Goal: Task Accomplishment & Management: Manage account settings

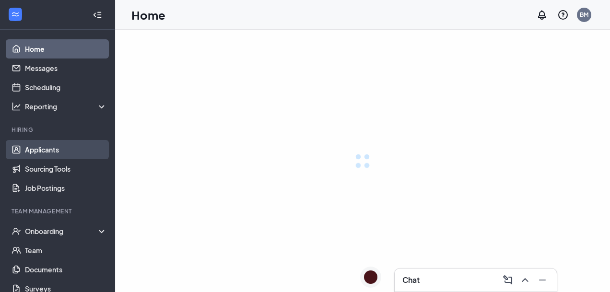
click at [59, 152] on link "Applicants" at bounding box center [66, 149] width 82 height 19
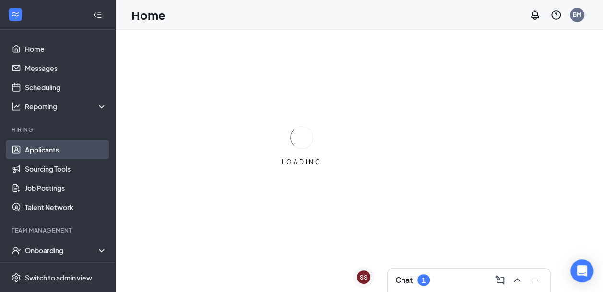
click at [50, 148] on link "Applicants" at bounding box center [66, 149] width 82 height 19
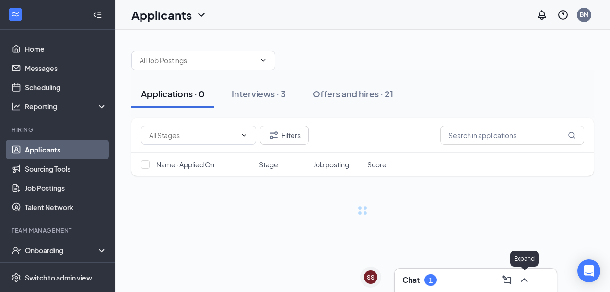
click at [526, 287] on button at bounding box center [524, 280] width 15 height 15
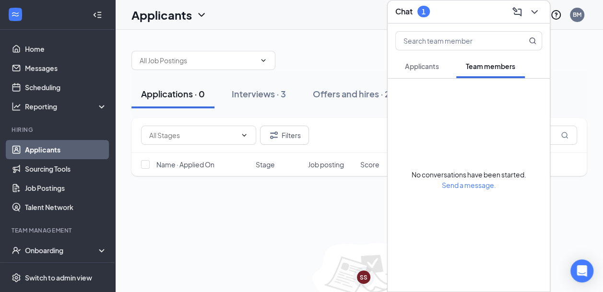
click at [414, 68] on span "Applicants" at bounding box center [422, 66] width 34 height 9
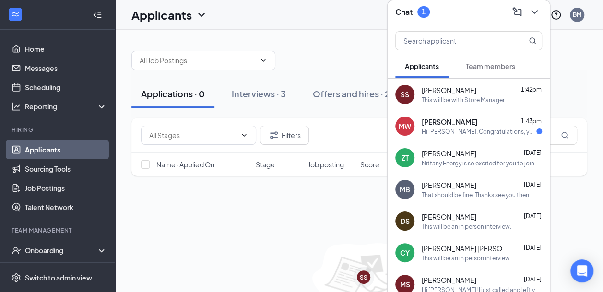
click at [465, 135] on div "MW [PERSON_NAME] 1:43pm Hi [PERSON_NAME]. Congratulations, your meeting with Ni…" at bounding box center [469, 126] width 162 height 32
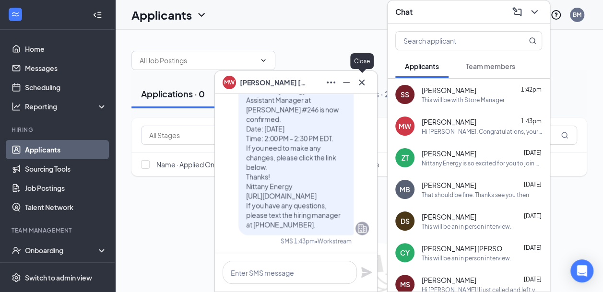
click at [363, 84] on icon "Cross" at bounding box center [362, 83] width 12 height 12
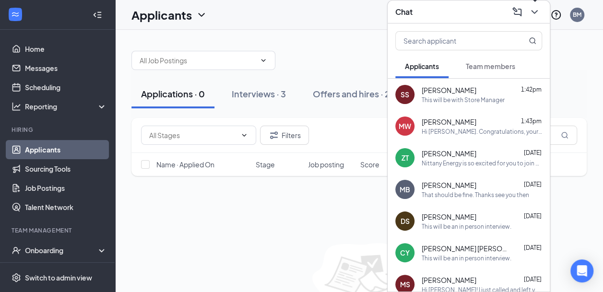
click at [539, 13] on icon "ChevronDown" at bounding box center [535, 12] width 12 height 12
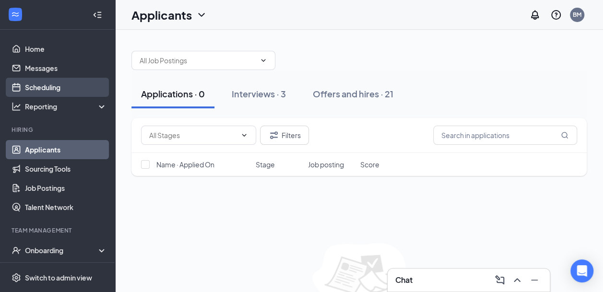
click at [61, 88] on link "Scheduling" at bounding box center [66, 87] width 82 height 19
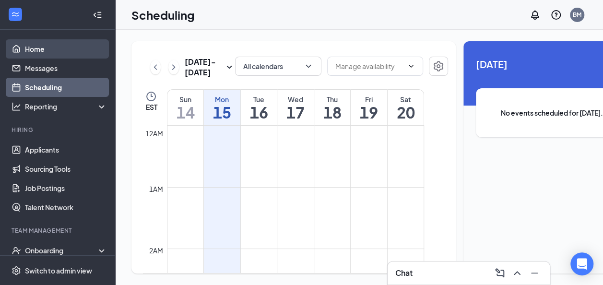
click at [51, 44] on link "Home" at bounding box center [66, 48] width 82 height 19
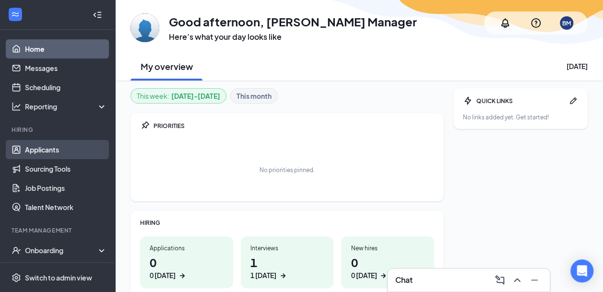
click at [37, 149] on link "Applicants" at bounding box center [66, 149] width 82 height 19
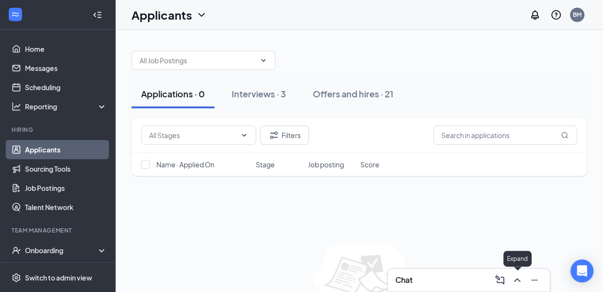
click at [510, 280] on button at bounding box center [517, 280] width 15 height 15
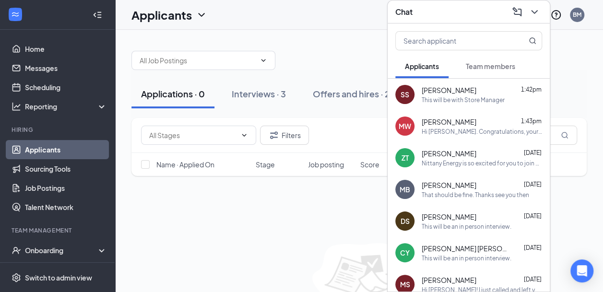
click at [442, 119] on span "[PERSON_NAME]" at bounding box center [449, 122] width 55 height 10
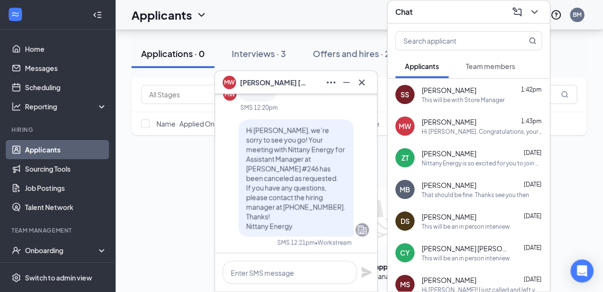
scroll to position [-192, 0]
